Goal: Task Accomplishment & Management: Use online tool/utility

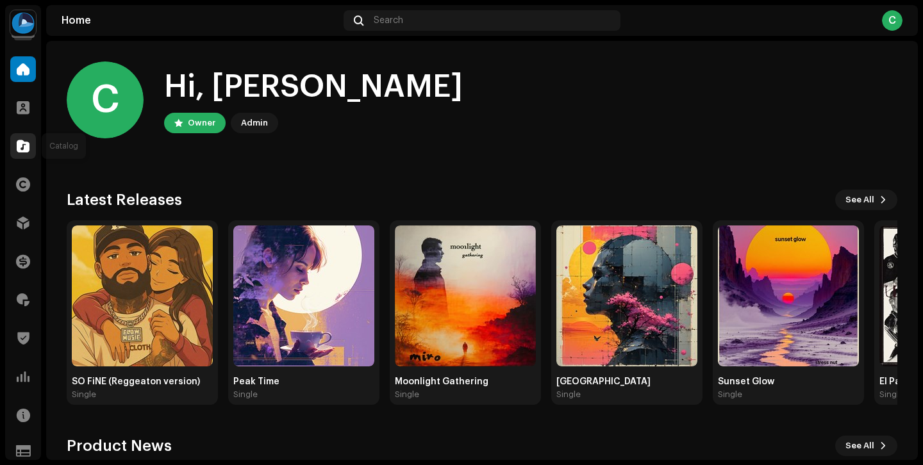
click at [21, 154] on div at bounding box center [23, 146] width 26 height 26
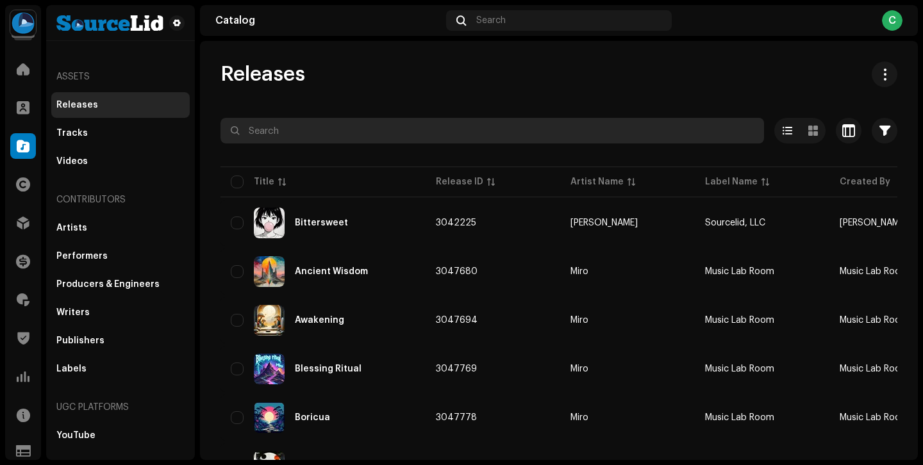
click at [347, 138] on input "text" at bounding box center [493, 131] width 544 height 26
type input "bnb"
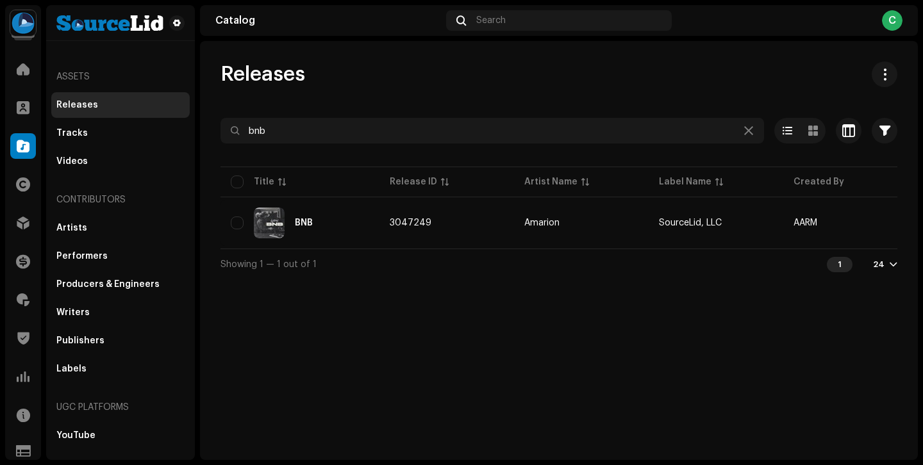
click at [502, 230] on td "3047249" at bounding box center [447, 223] width 135 height 46
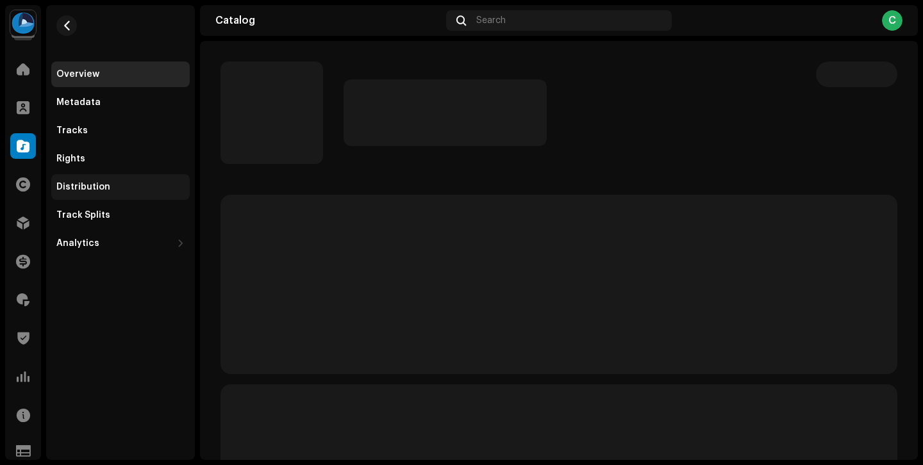
click at [115, 183] on div "Distribution" at bounding box center [120, 187] width 128 height 10
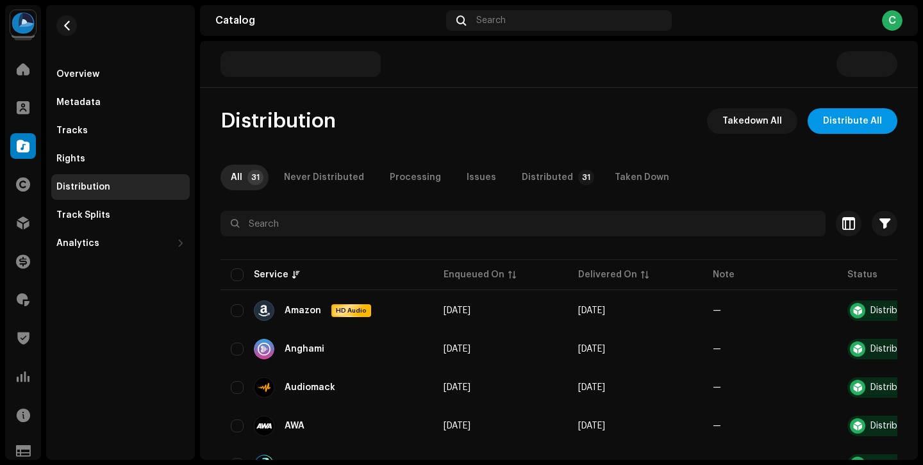
click at [854, 127] on span "Distribute All" at bounding box center [852, 121] width 59 height 26
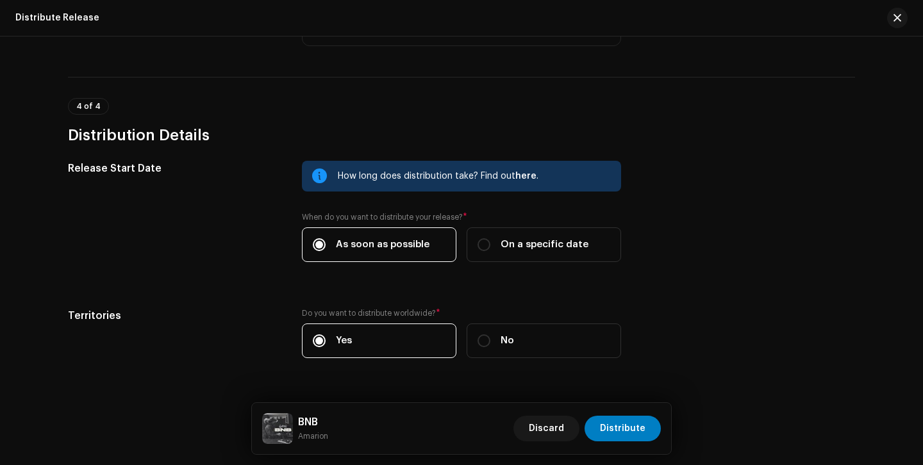
scroll to position [2145, 0]
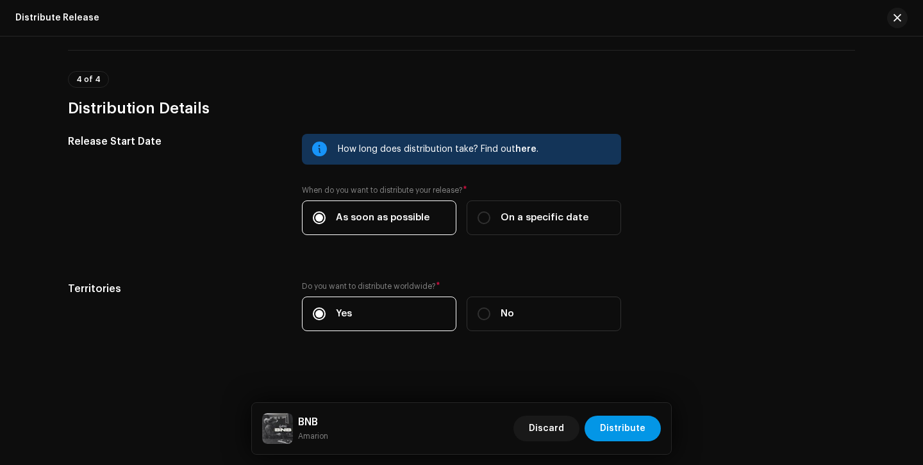
click at [628, 428] on span "Distribute" at bounding box center [623, 429] width 46 height 26
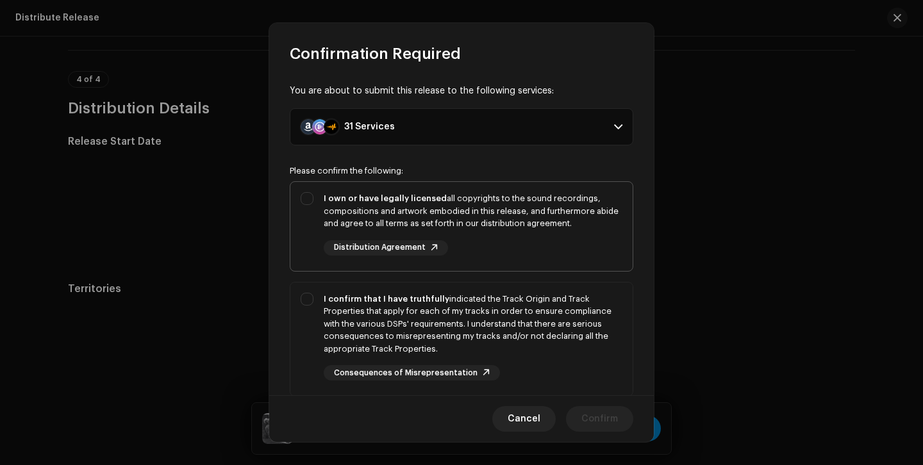
click at [428, 215] on div "I own or have legally licensed all copyrights to the sound recordings, composit…" at bounding box center [473, 211] width 299 height 38
checkbox input "true"
click at [423, 300] on strong "I confirm that I have truthfully" at bounding box center [387, 299] width 126 height 8
checkbox input "true"
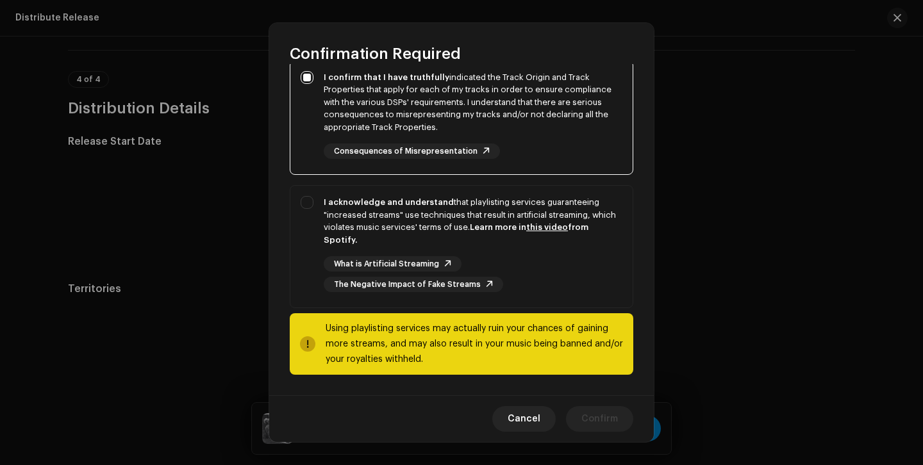
scroll to position [221, 0]
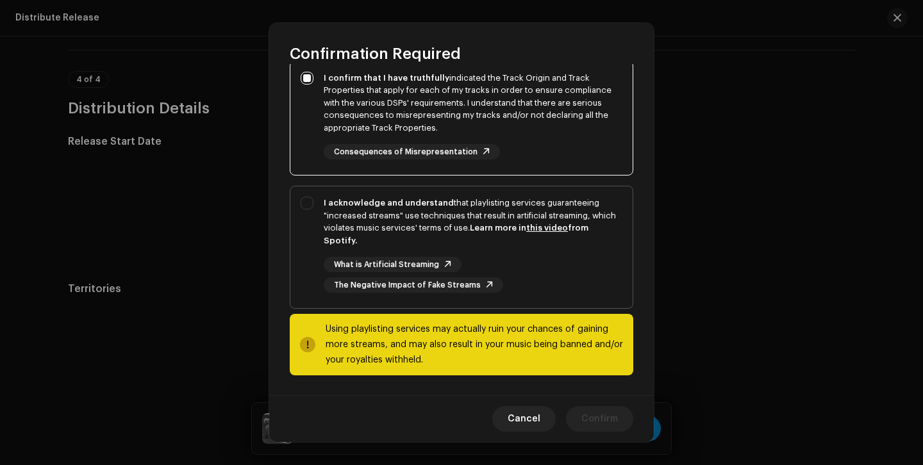
click at [426, 229] on div "I acknowledge and understand that playlisting services guaranteeing "increased …" at bounding box center [473, 222] width 299 height 50
checkbox input "true"
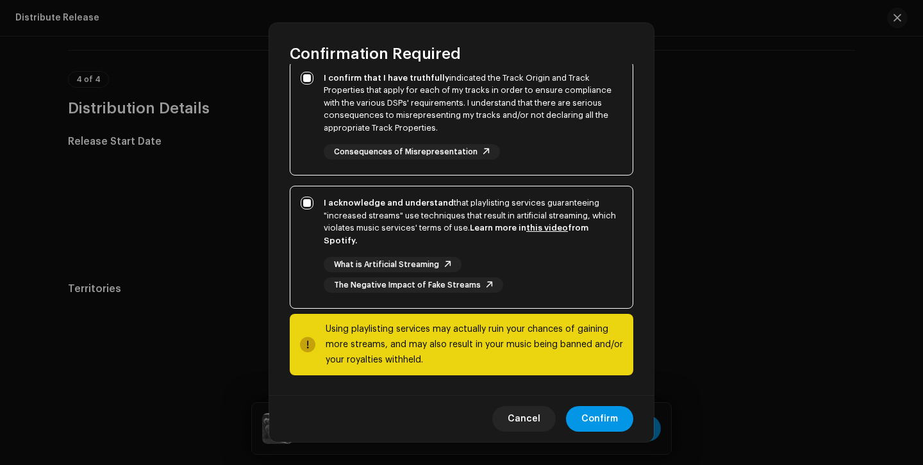
click at [594, 430] on span "Confirm" at bounding box center [599, 419] width 37 height 26
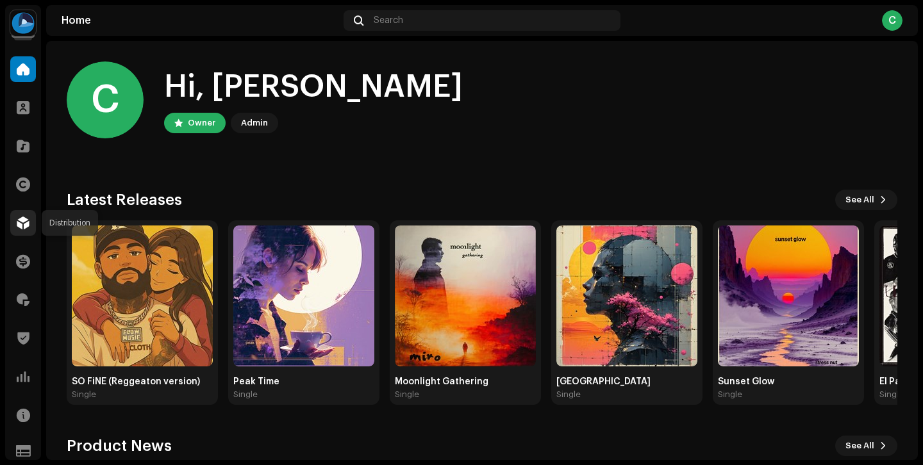
click at [26, 224] on span at bounding box center [23, 223] width 13 height 10
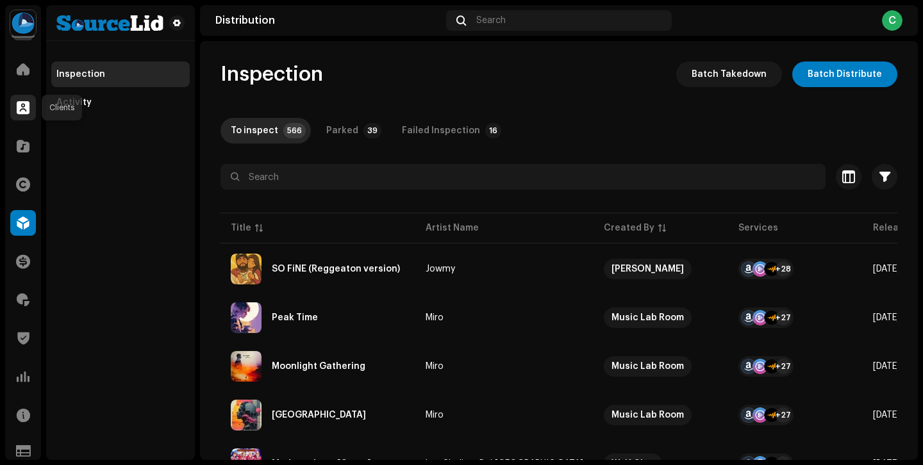
click at [22, 99] on div at bounding box center [23, 108] width 26 height 26
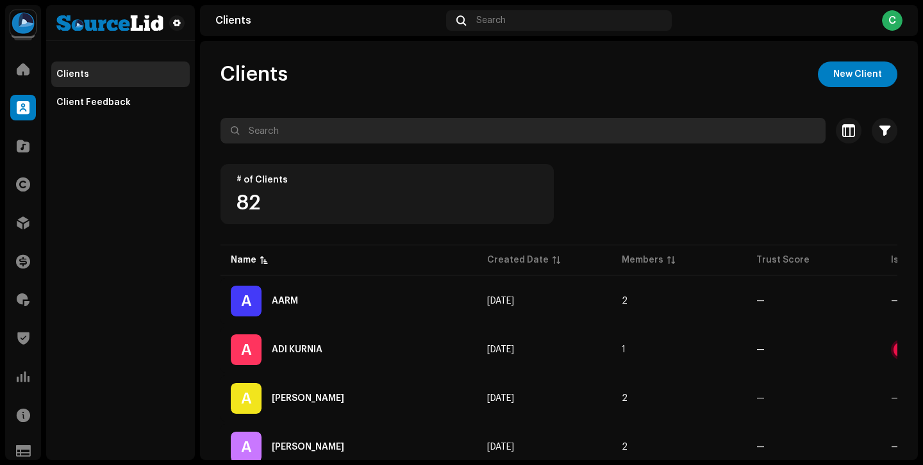
click at [282, 123] on input "text" at bounding box center [523, 131] width 605 height 26
type input "bnb"
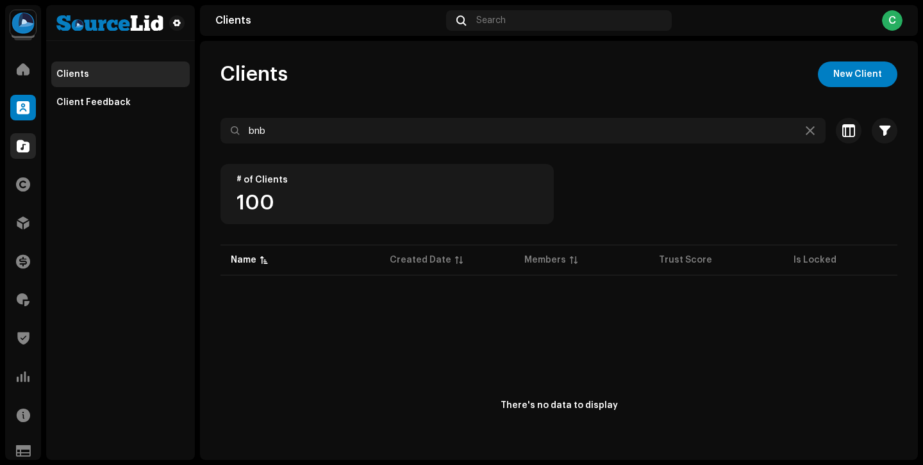
click at [29, 144] on div at bounding box center [23, 146] width 26 height 26
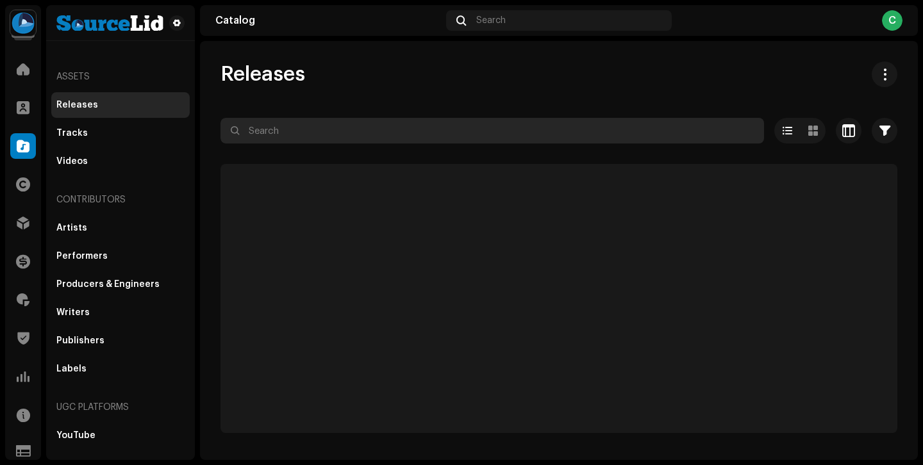
click at [337, 138] on input "text" at bounding box center [493, 131] width 544 height 26
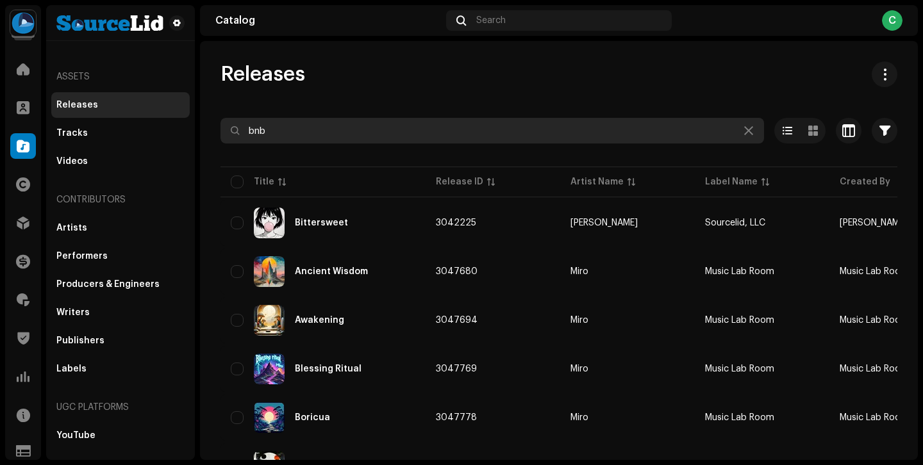
type input "bnb"
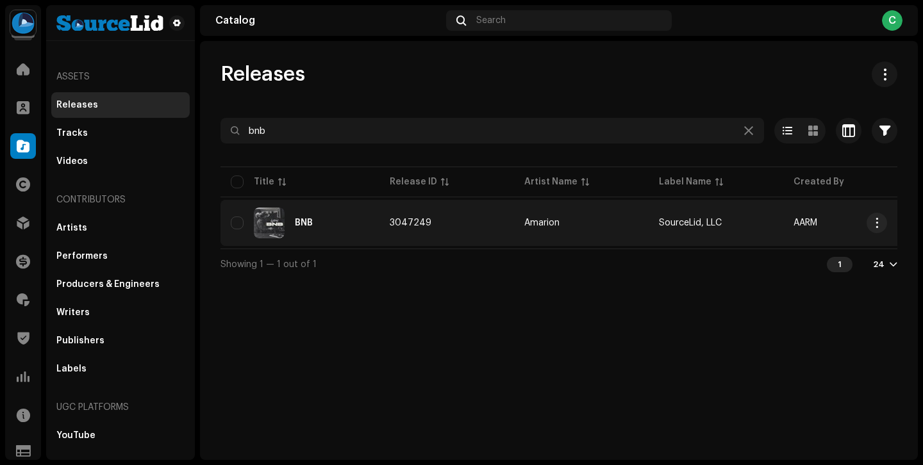
click at [474, 230] on td "3047249" at bounding box center [447, 223] width 135 height 46
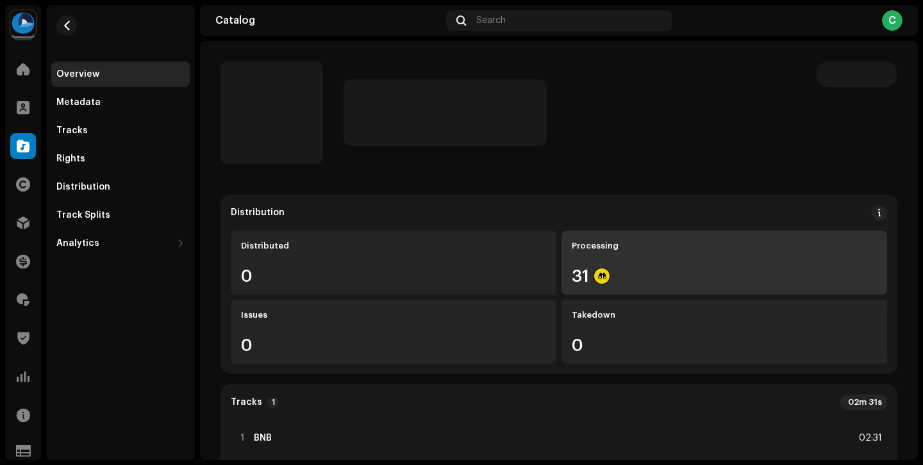
click at [655, 260] on div "Processing 31" at bounding box center [725, 263] width 326 height 64
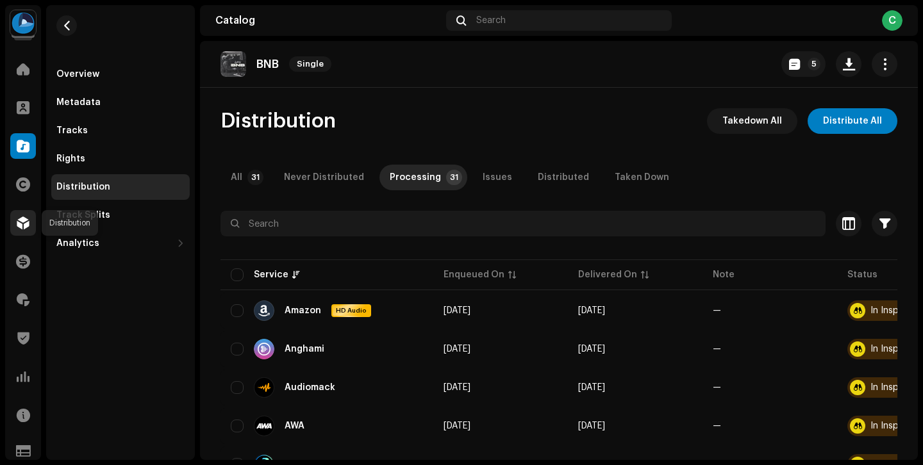
click at [15, 224] on div at bounding box center [23, 223] width 26 height 26
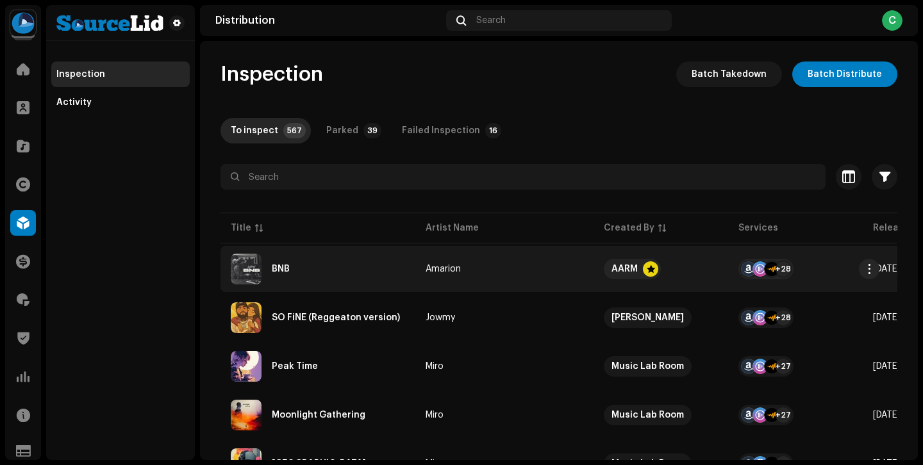
click at [369, 275] on div "BNB" at bounding box center [318, 269] width 174 height 31
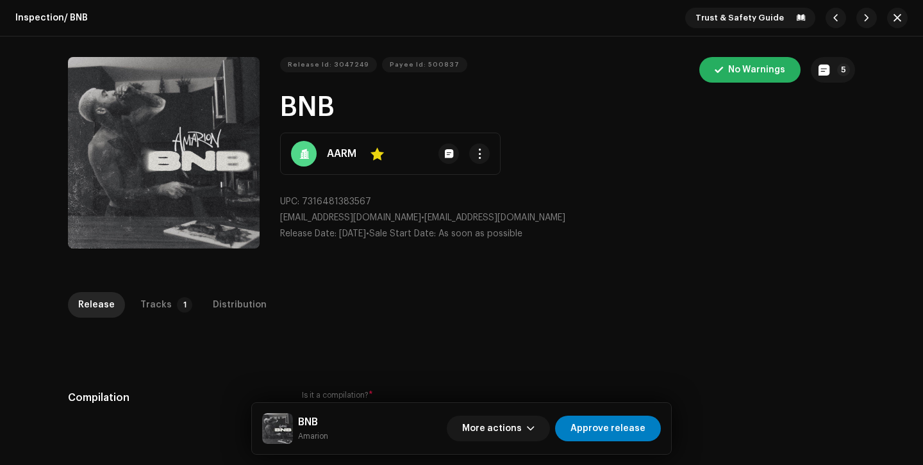
click at [213, 297] on div "Distribution" at bounding box center [240, 305] width 54 height 26
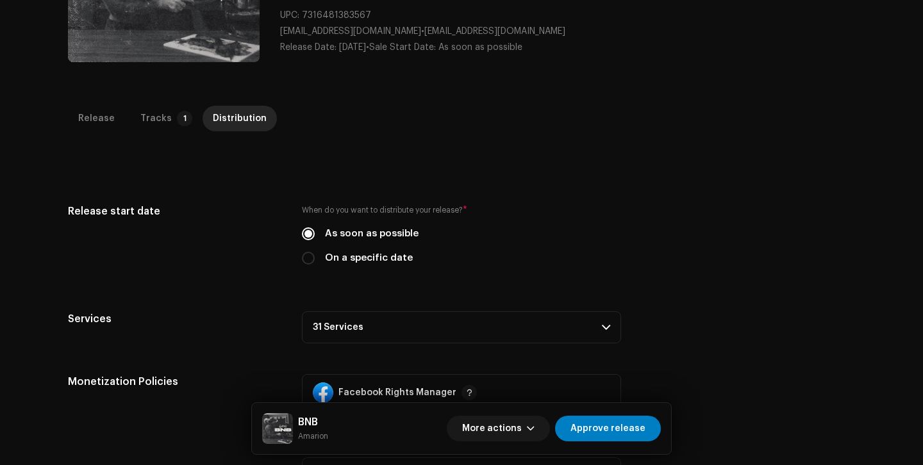
scroll to position [215, 0]
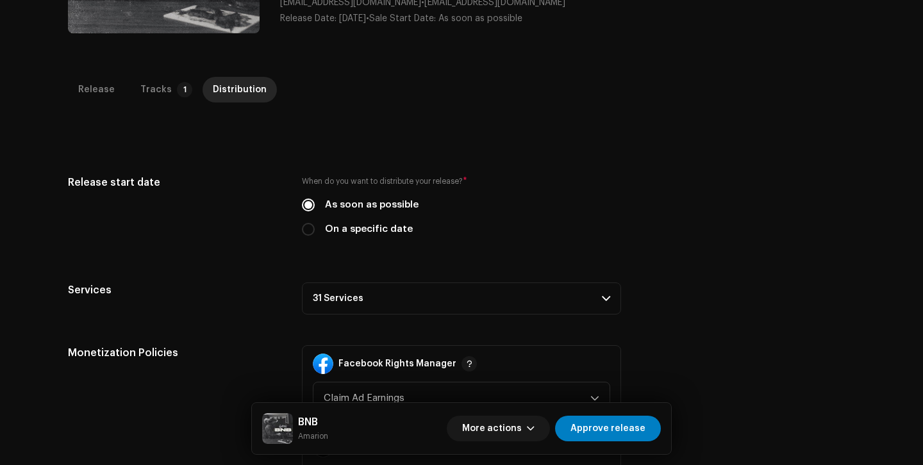
click at [389, 297] on p-accordion-header "31 Services" at bounding box center [461, 299] width 319 height 32
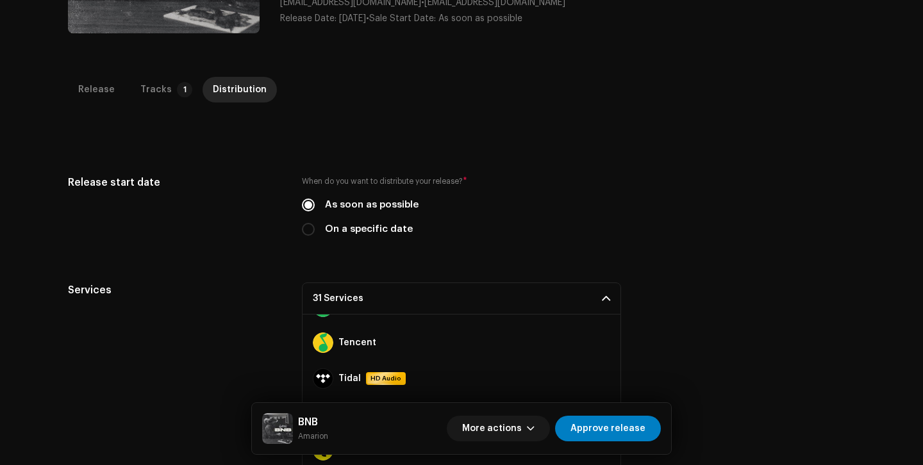
scroll to position [934, 0]
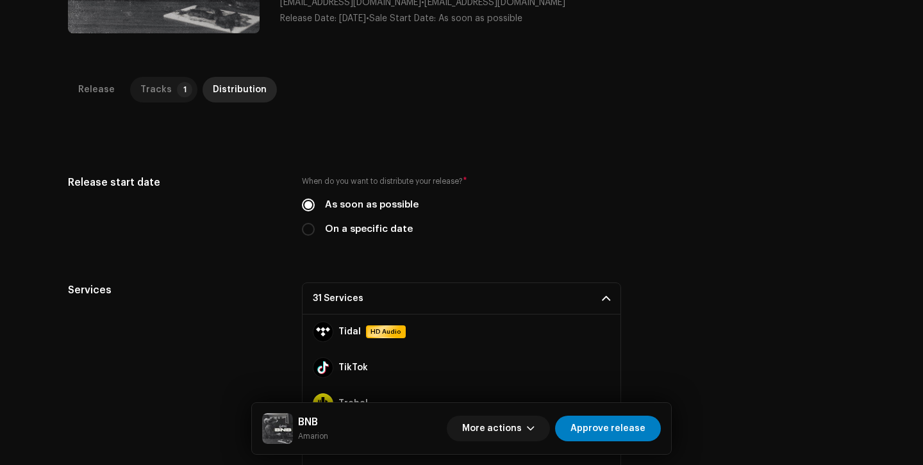
click at [171, 97] on p-tab "Tracks 1" at bounding box center [163, 90] width 67 height 26
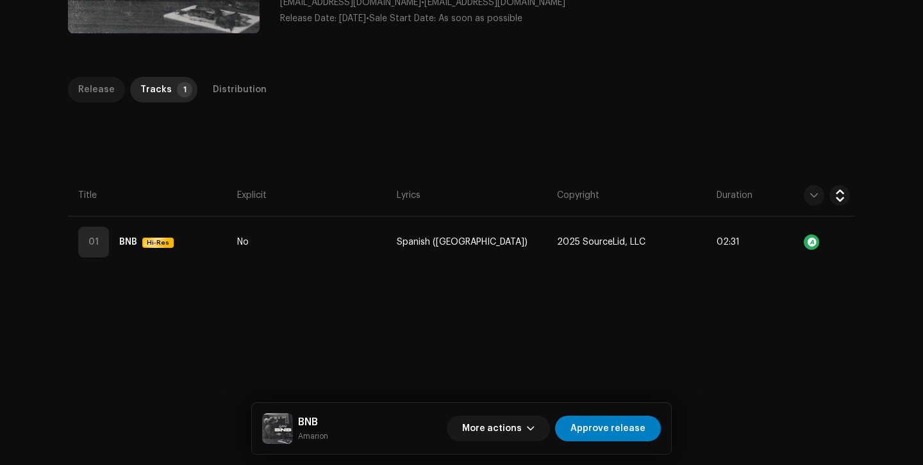
click at [88, 88] on div "Release" at bounding box center [96, 90] width 37 height 26
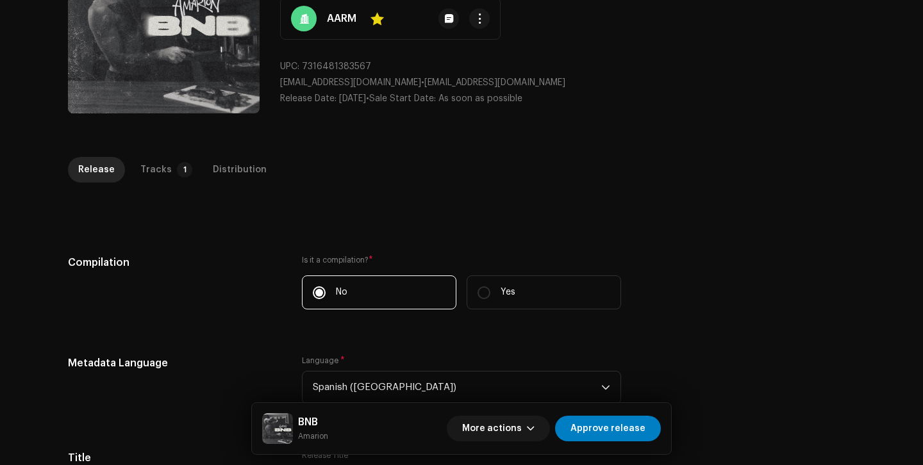
scroll to position [0, 0]
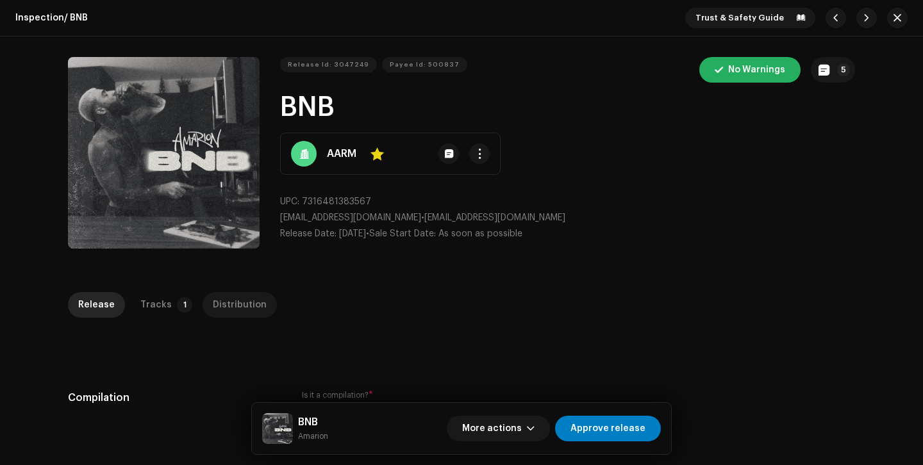
click at [230, 313] on div "Distribution" at bounding box center [240, 305] width 54 height 26
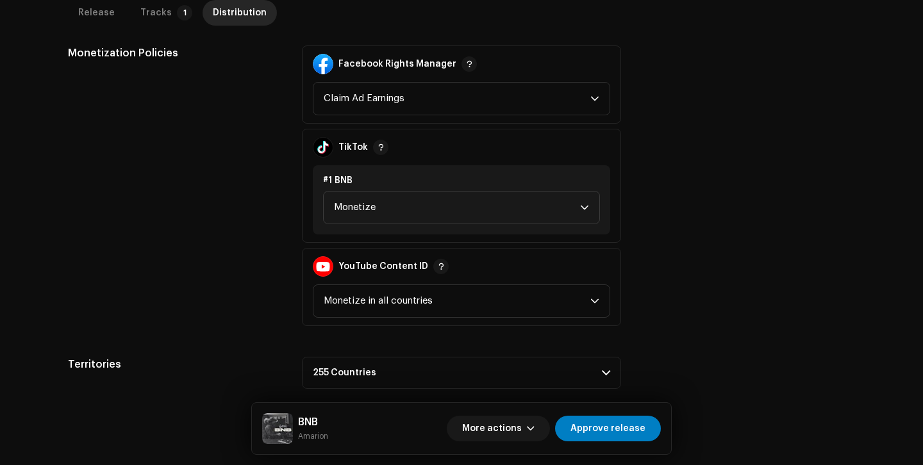
scroll to position [711, 0]
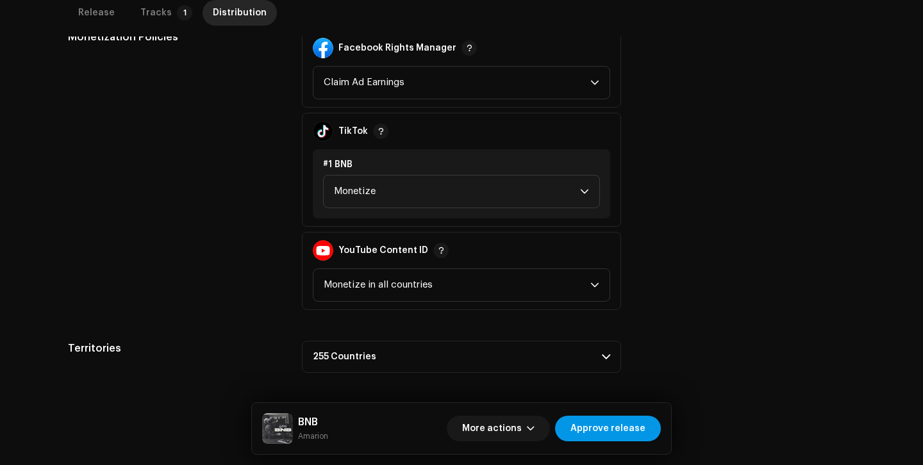
click at [629, 417] on span "Approve release" at bounding box center [608, 429] width 75 height 26
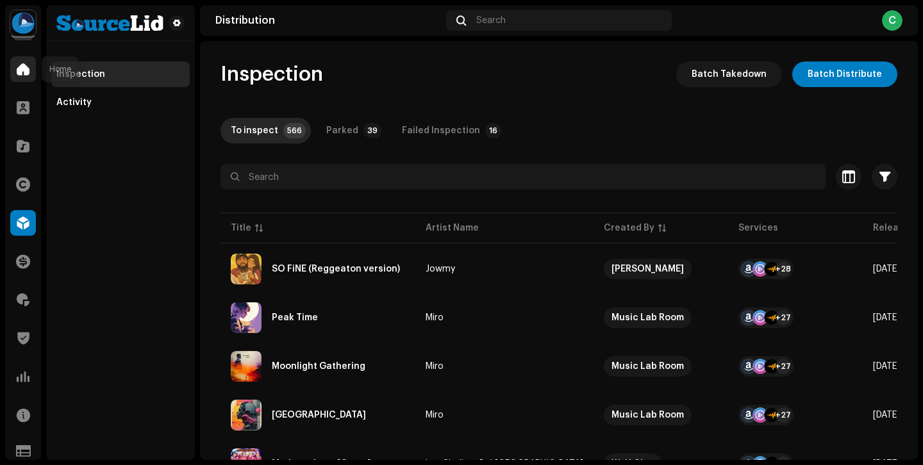
click at [27, 68] on span at bounding box center [23, 69] width 13 height 10
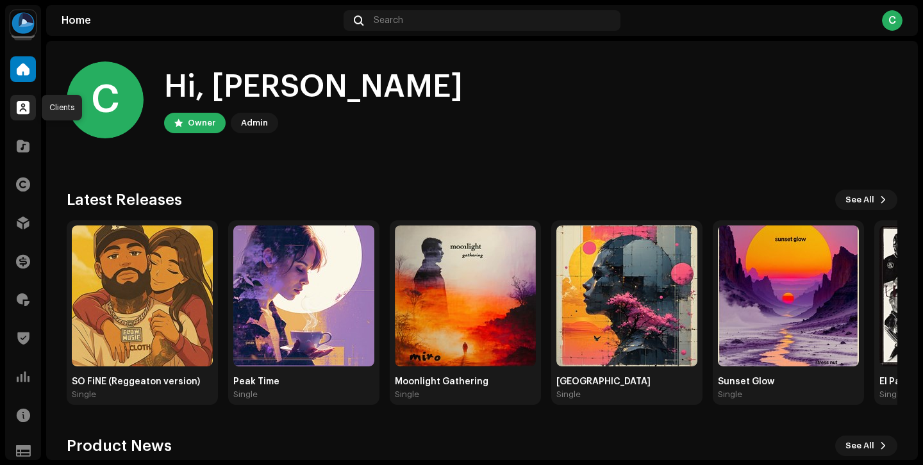
click at [28, 103] on span at bounding box center [23, 108] width 13 height 10
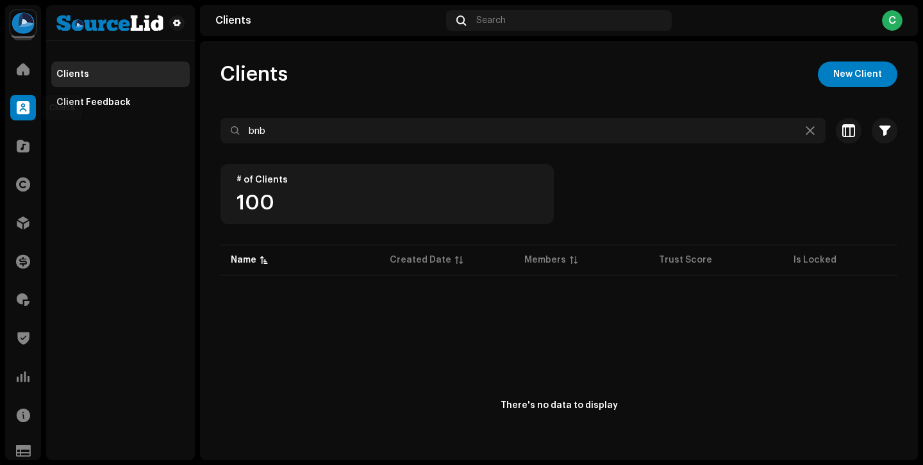
click at [27, 104] on span at bounding box center [23, 108] width 13 height 10
click at [24, 85] on div "Home" at bounding box center [23, 69] width 36 height 36
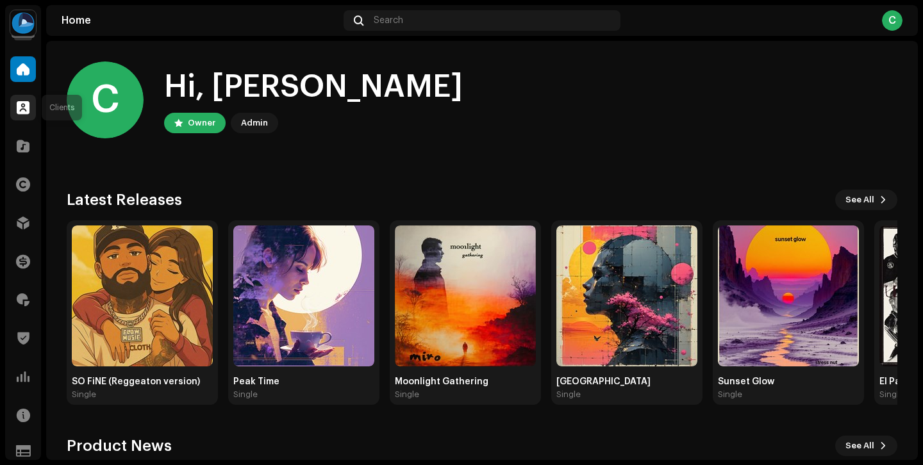
click at [24, 96] on div at bounding box center [23, 108] width 26 height 26
